Goal: Transaction & Acquisition: Purchase product/service

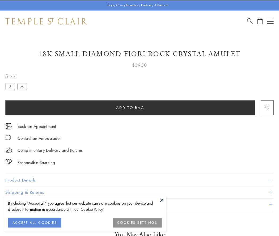
scroll to position [13, 0]
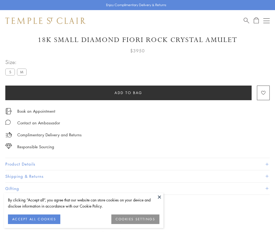
click at [128, 92] on span "Add to bag" at bounding box center [128, 93] width 28 height 6
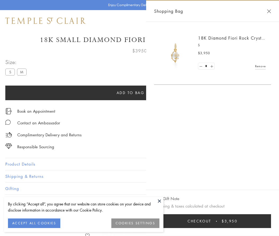
click at [226, 221] on button "Checkout $3,950" at bounding box center [212, 221] width 117 height 14
